Goal: Task Accomplishment & Management: Use online tool/utility

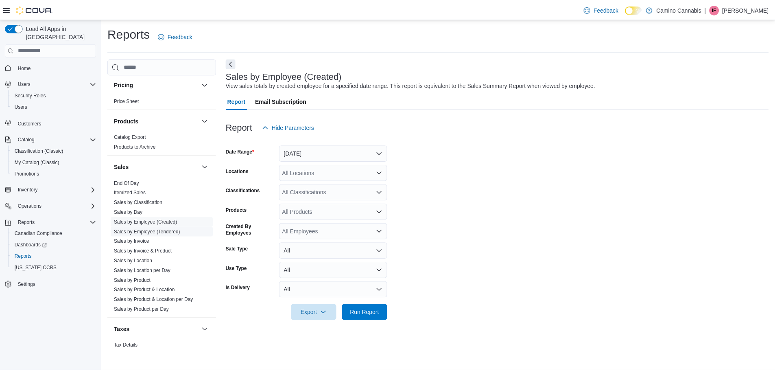
scroll to position [507, 0]
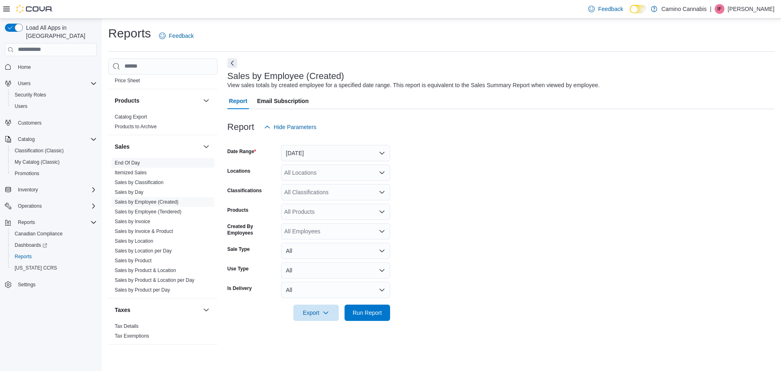
click at [133, 162] on link "End Of Day" at bounding box center [127, 163] width 25 height 6
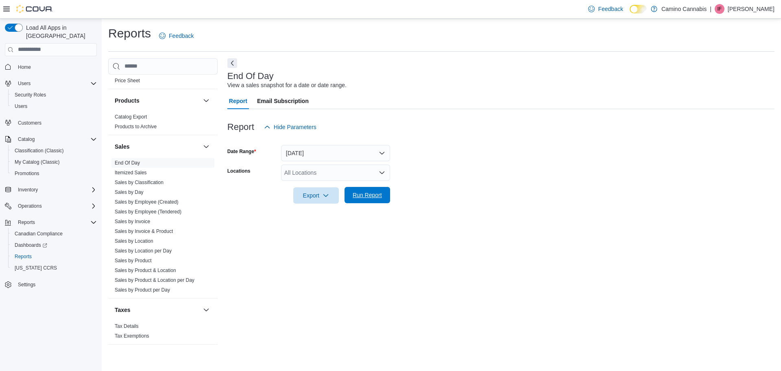
click at [364, 198] on span "Run Report" at bounding box center [367, 195] width 29 height 8
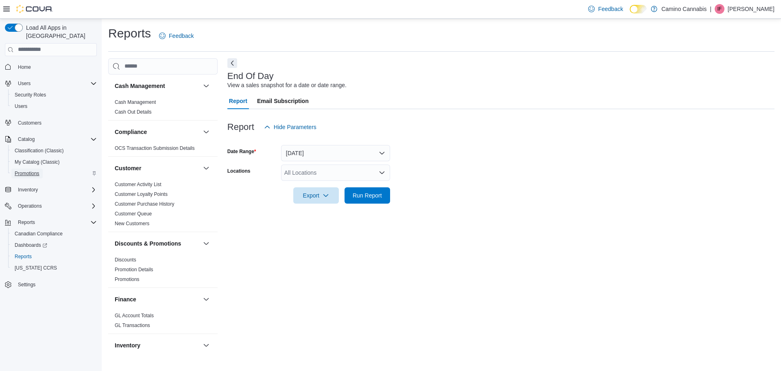
click at [37, 170] on span "Promotions" at bounding box center [27, 173] width 25 height 7
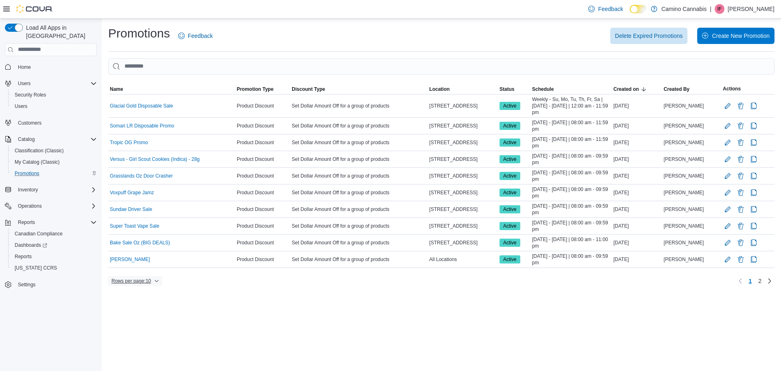
click at [146, 278] on span "Rows per page : 10" at bounding box center [131, 281] width 39 height 7
click at [149, 266] on span "50 rows" at bounding box center [146, 264] width 26 height 7
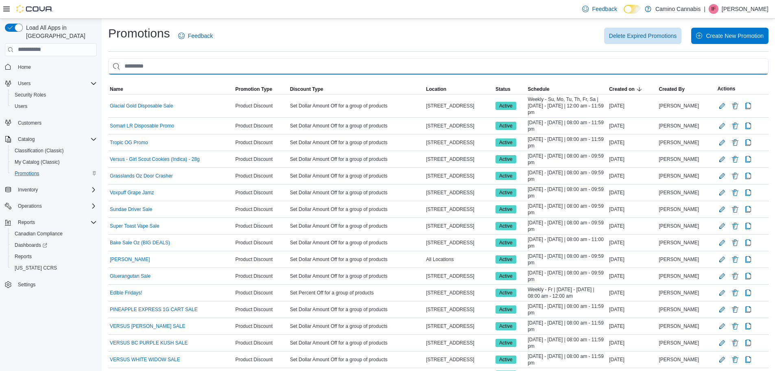
click at [160, 61] on input "This is a search bar. As you type, the results lower in the page will automatic…" at bounding box center [438, 66] width 661 height 16
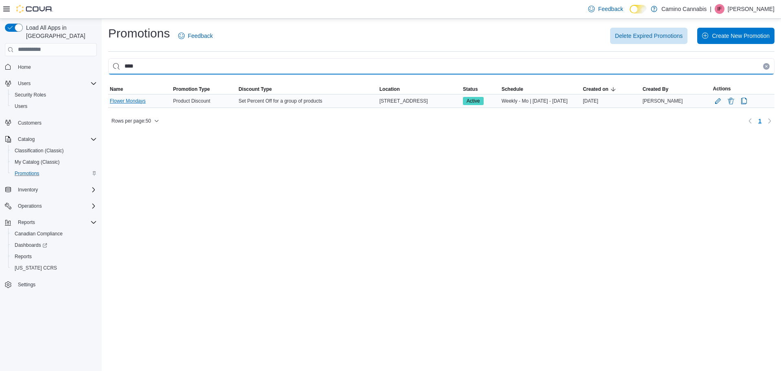
type input "****"
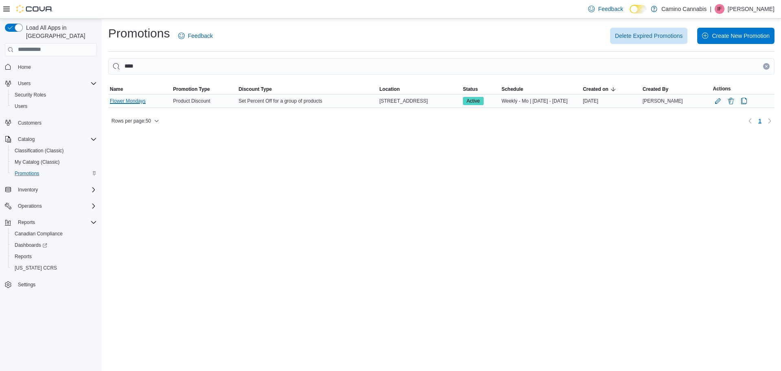
click at [134, 104] on link "Flower Mondays" at bounding box center [128, 101] width 36 height 7
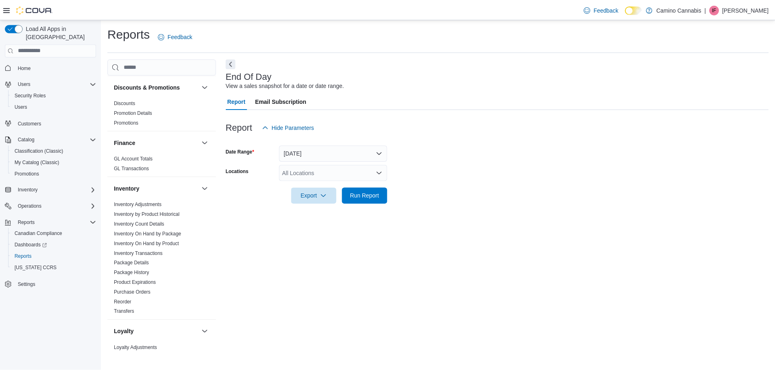
scroll to position [163, 0]
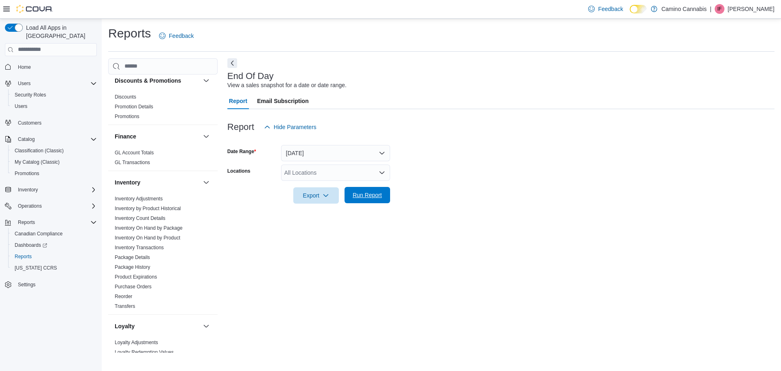
click at [365, 198] on span "Run Report" at bounding box center [367, 195] width 29 height 8
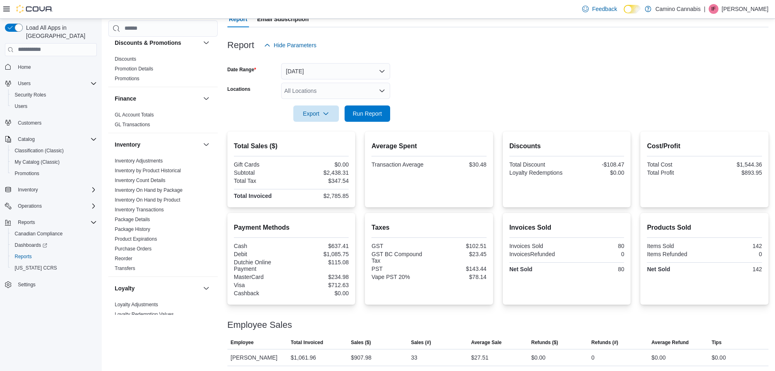
scroll to position [11, 0]
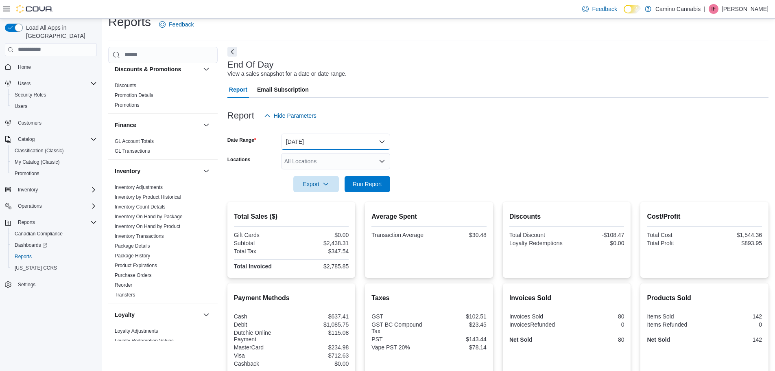
click at [347, 145] on button "Today" at bounding box center [335, 141] width 109 height 16
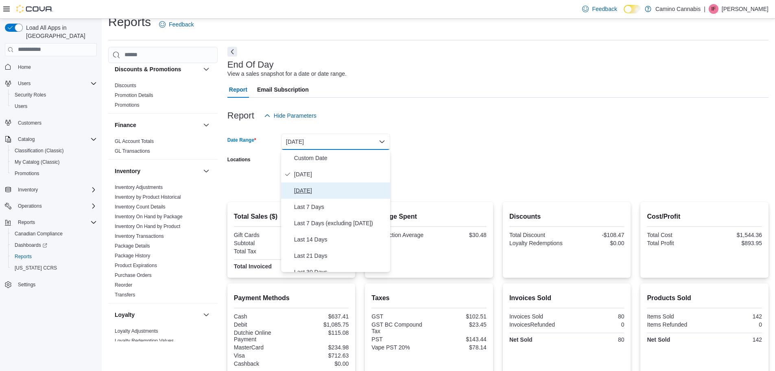
click at [337, 193] on span "Yesterday" at bounding box center [340, 191] width 93 height 10
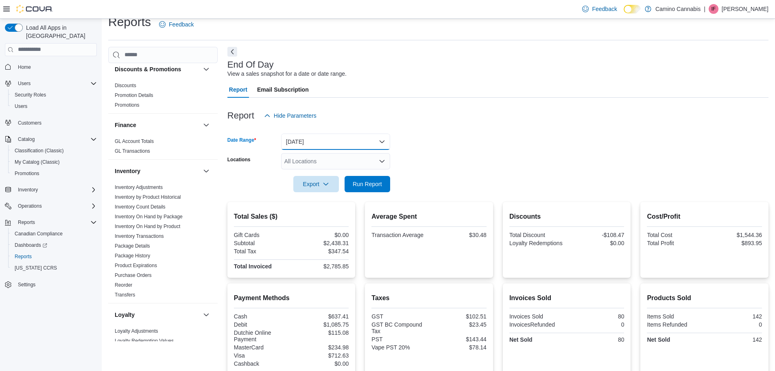
drag, startPoint x: 367, startPoint y: 133, endPoint x: 365, endPoint y: 138, distance: 4.9
click at [366, 133] on button "Yesterday" at bounding box center [335, 141] width 109 height 16
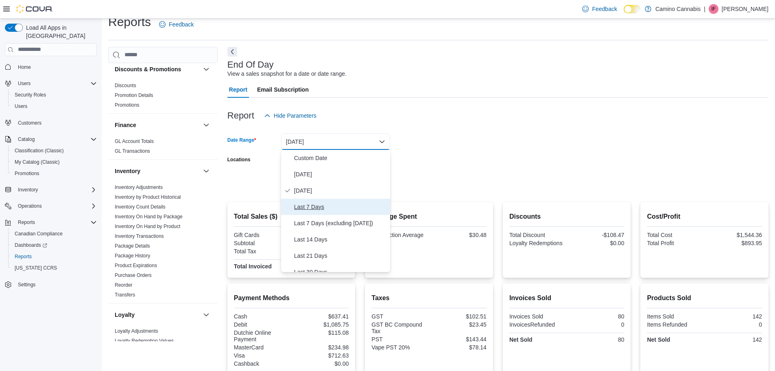
click at [333, 206] on span "Last 7 Days" at bounding box center [340, 207] width 93 height 10
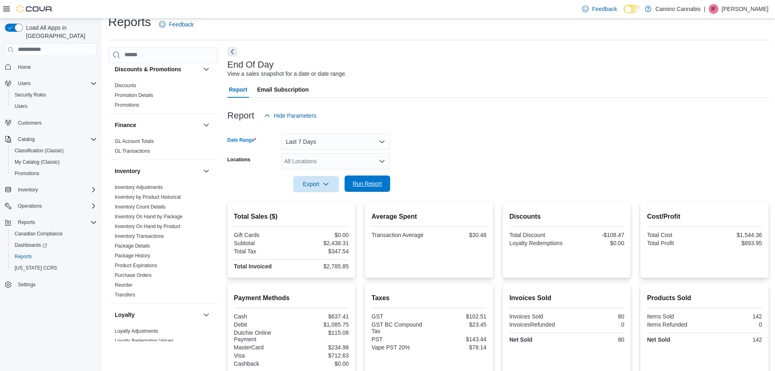
click at [354, 179] on span "Run Report" at bounding box center [368, 183] width 36 height 16
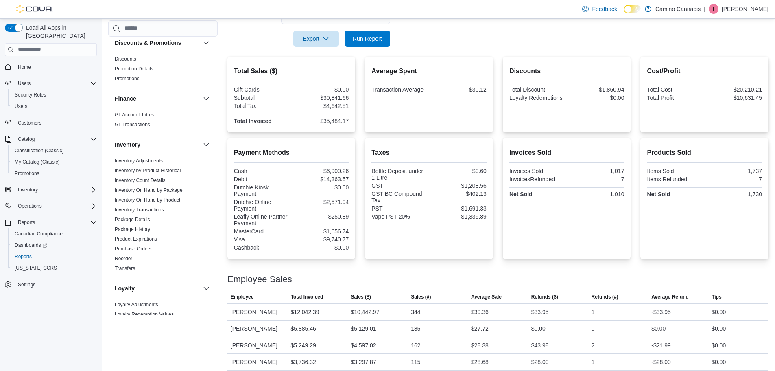
scroll to position [50, 0]
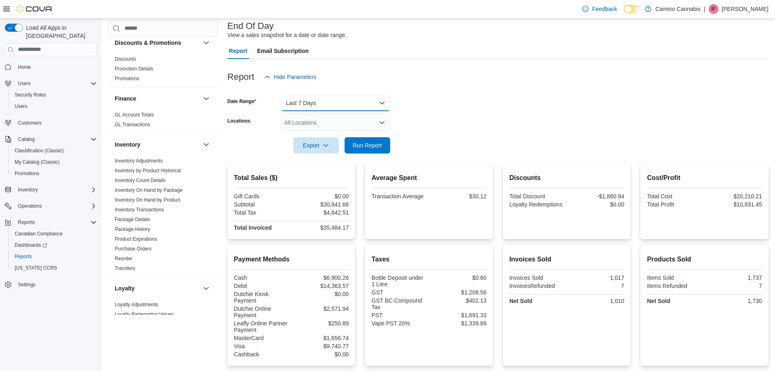
click at [326, 105] on button "Last 7 Days" at bounding box center [335, 103] width 109 height 16
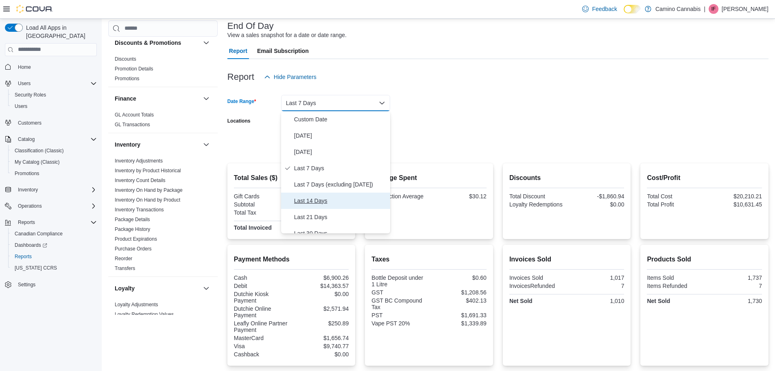
click at [330, 203] on span "Last 14 Days" at bounding box center [340, 201] width 93 height 10
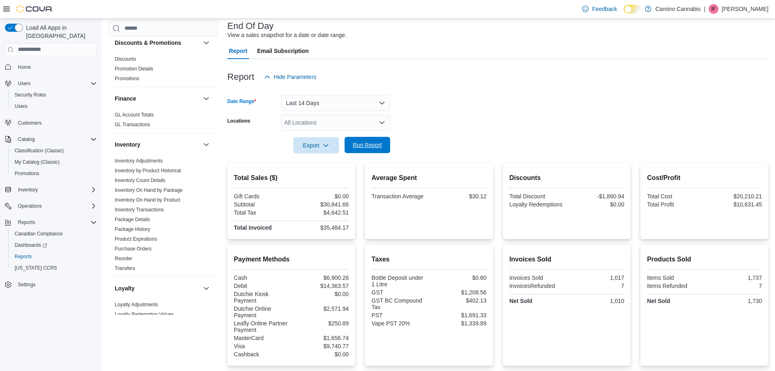
click at [372, 144] on span "Run Report" at bounding box center [367, 145] width 29 height 8
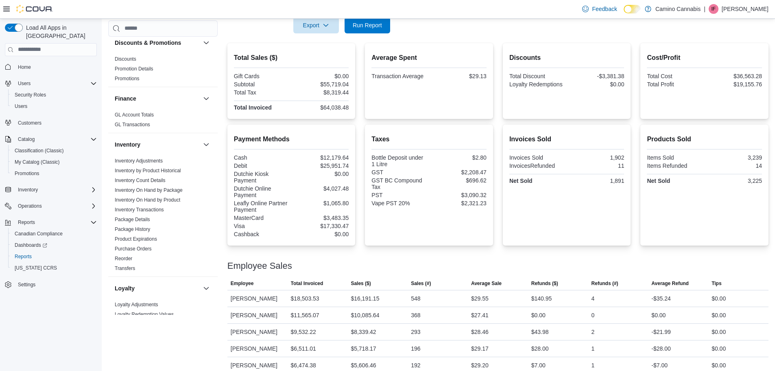
scroll to position [26, 0]
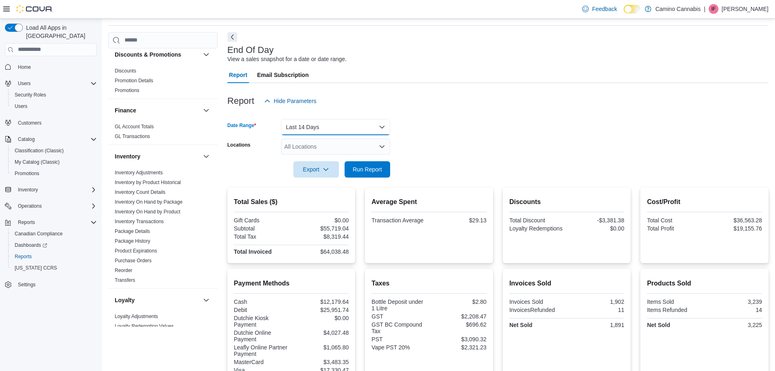
click at [315, 125] on button "Last 14 Days" at bounding box center [335, 127] width 109 height 16
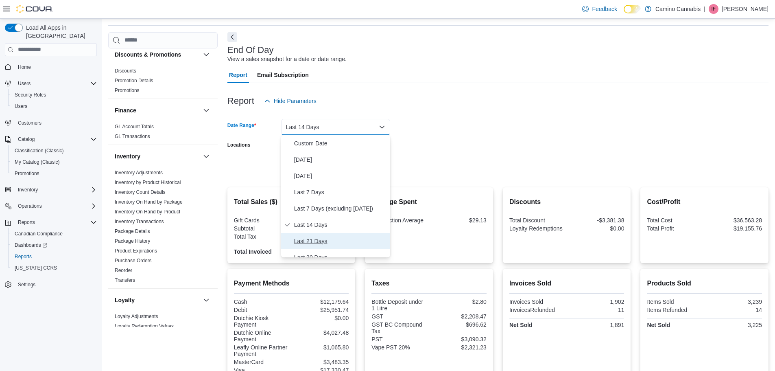
click at [329, 240] on span "Last 21 Days" at bounding box center [340, 241] width 93 height 10
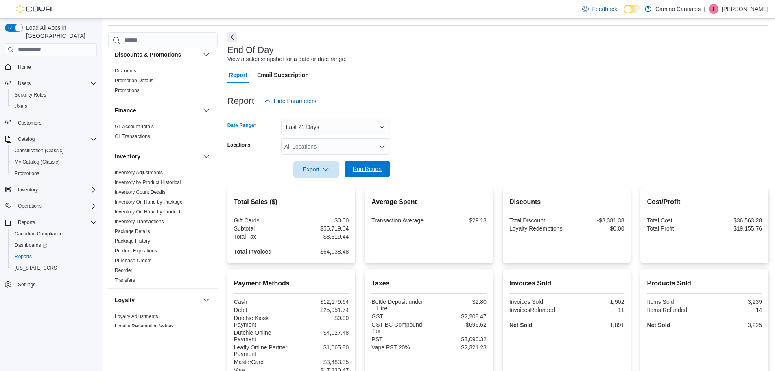
click at [368, 173] on span "Run Report" at bounding box center [368, 169] width 36 height 16
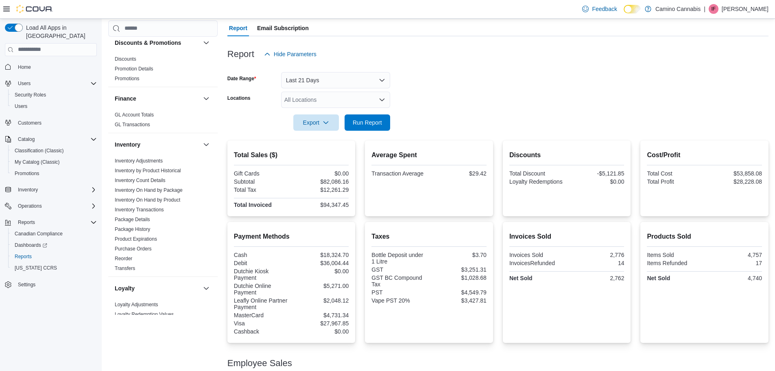
scroll to position [67, 0]
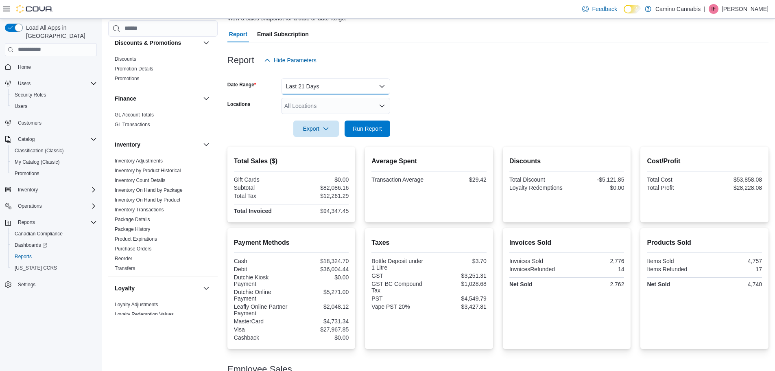
click at [329, 87] on button "Last 21 Days" at bounding box center [335, 86] width 109 height 16
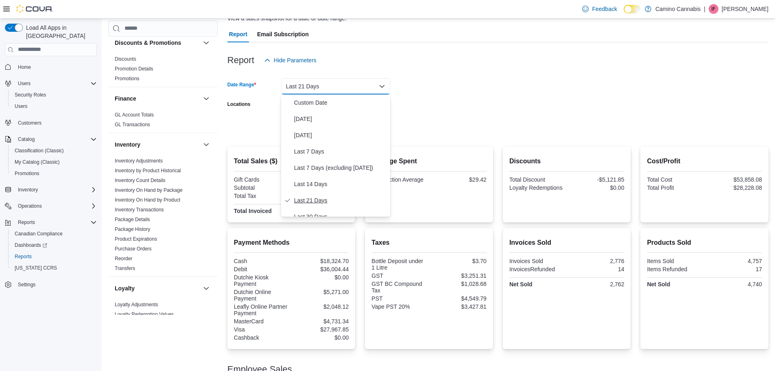
scroll to position [41, 0]
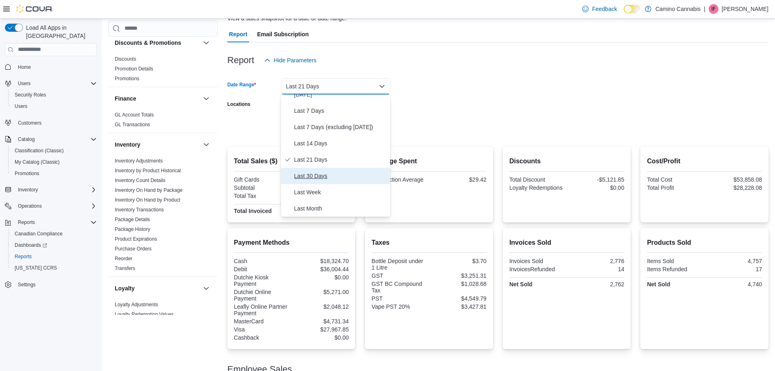
click at [344, 175] on span "Last 30 Days" at bounding box center [340, 176] width 93 height 10
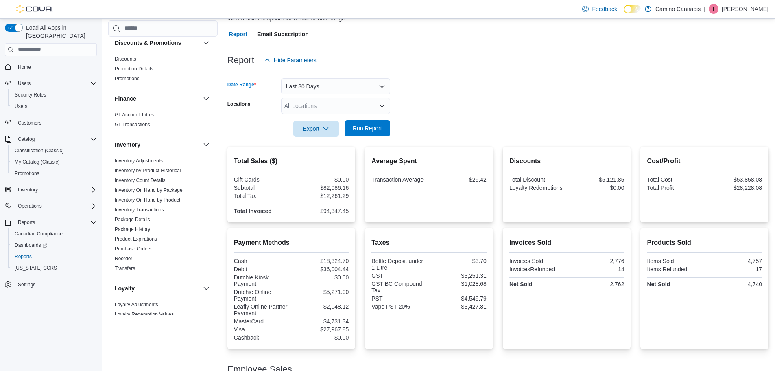
click at [365, 132] on span "Run Report" at bounding box center [367, 128] width 29 height 8
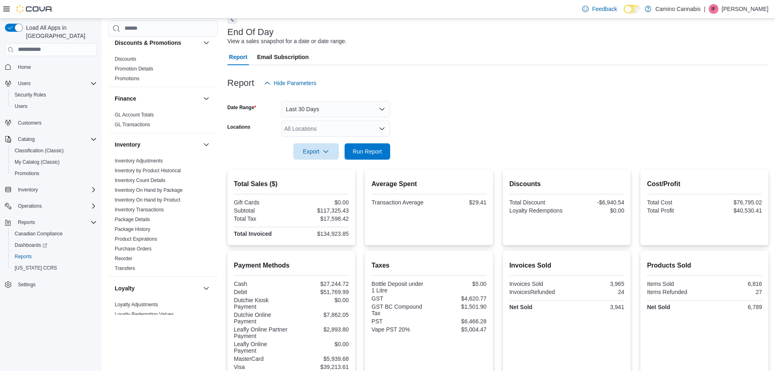
scroll to position [41, 0]
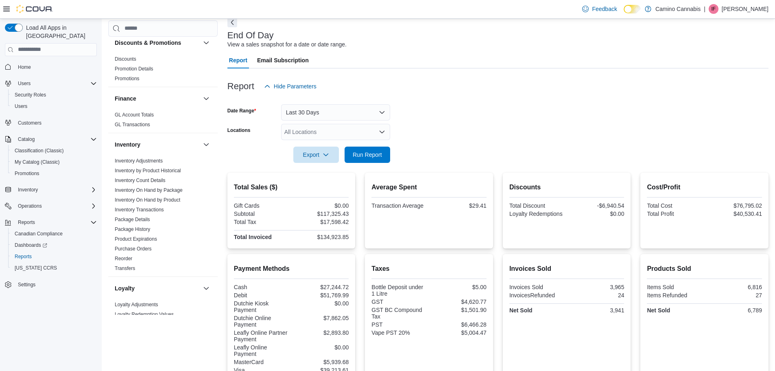
click at [365, 131] on div "All Locations" at bounding box center [335, 132] width 109 height 16
click at [459, 125] on form "Date Range Last 30 Days Locations All Locations Export Run Report" at bounding box center [498, 128] width 541 height 68
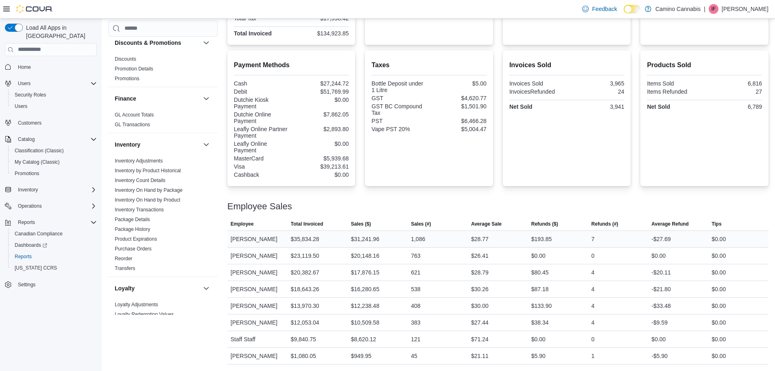
scroll to position [0, 0]
